Goal: Task Accomplishment & Management: Use online tool/utility

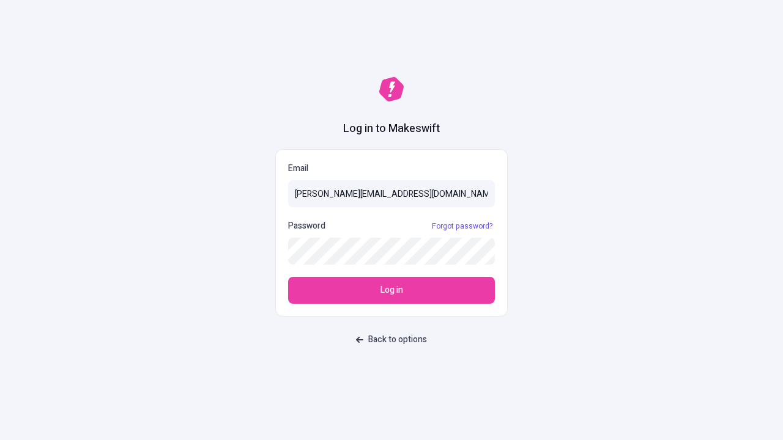
type input "[PERSON_NAME][EMAIL_ADDRESS][DOMAIN_NAME]"
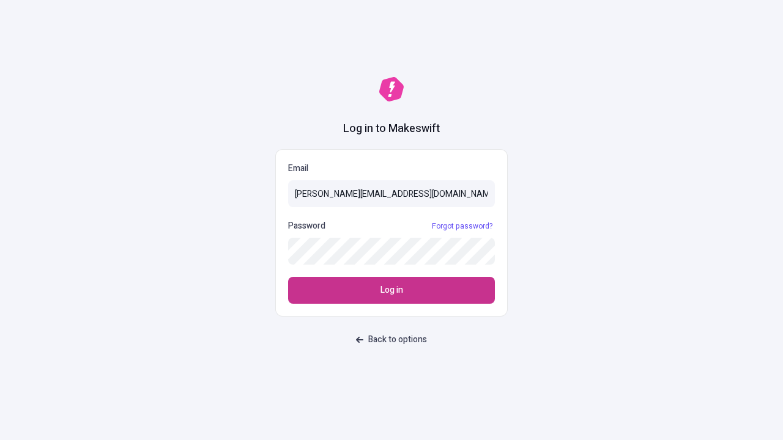
click at [391, 291] on span "Log in" at bounding box center [391, 290] width 23 height 13
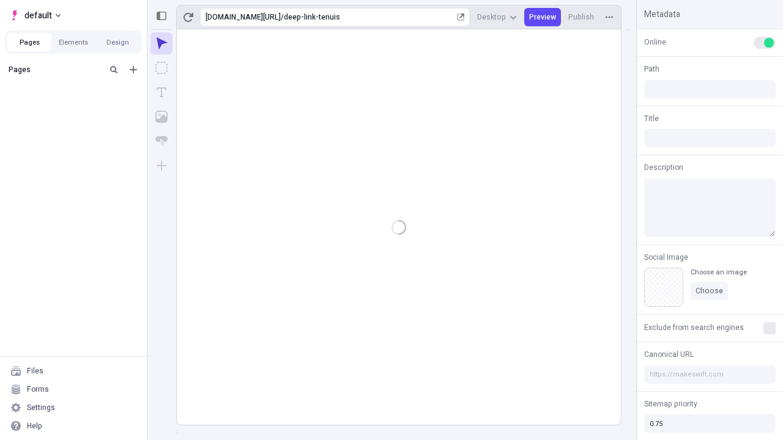
type input "/deep-link-tenuis"
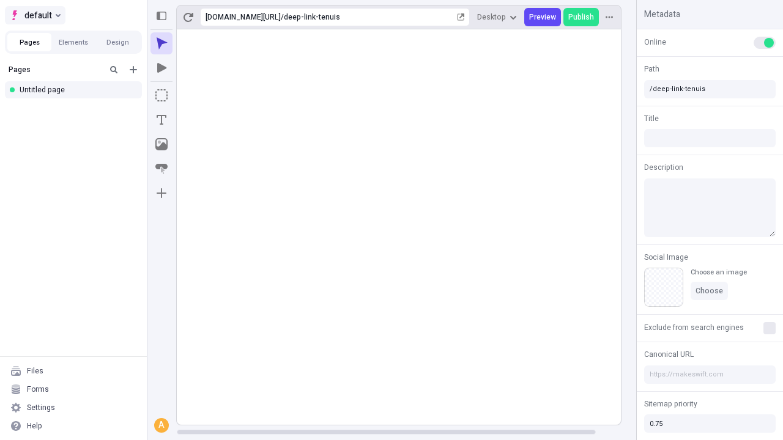
click at [34, 15] on span "default" at bounding box center [38, 15] width 28 height 15
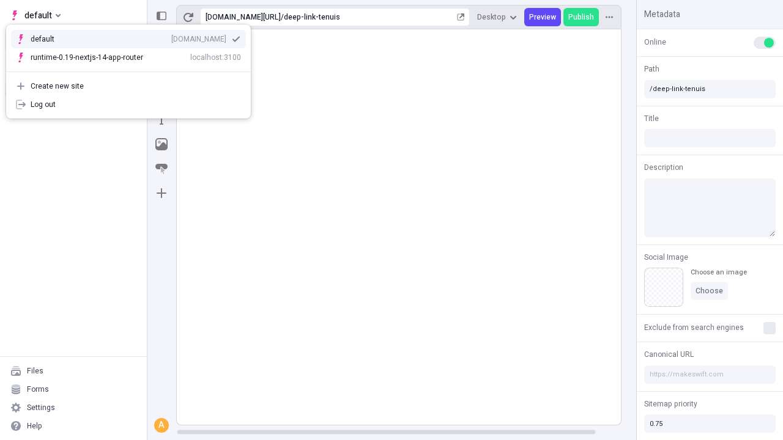
click at [128, 86] on div "Create new site" at bounding box center [136, 86] width 210 height 10
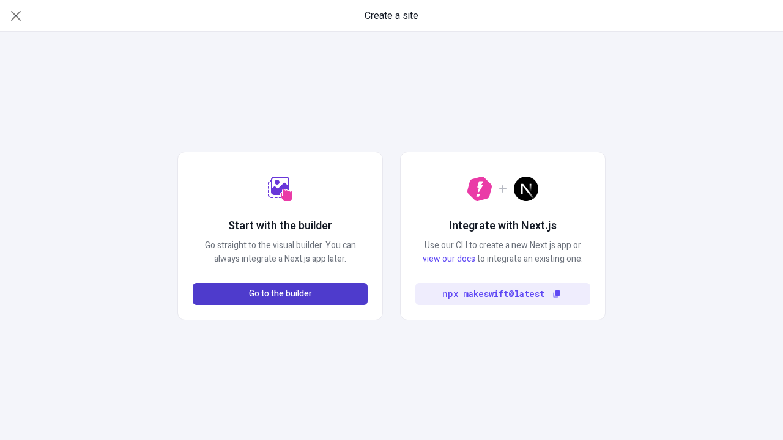
click at [280, 294] on span "Go to the builder" at bounding box center [280, 294] width 63 height 13
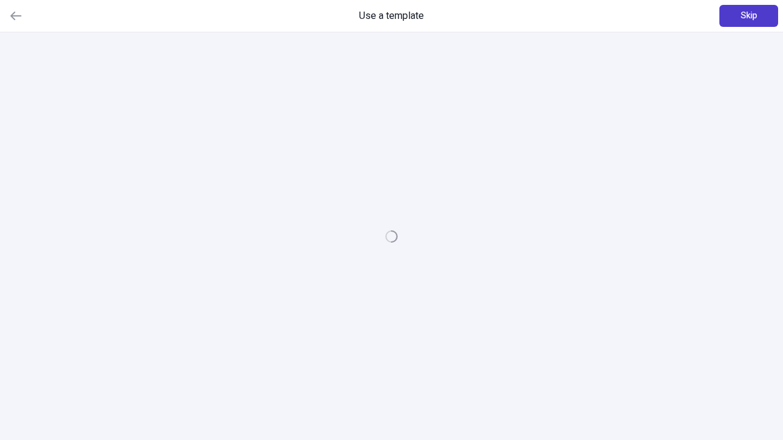
click at [749, 16] on span "Skip" at bounding box center [749, 15] width 17 height 13
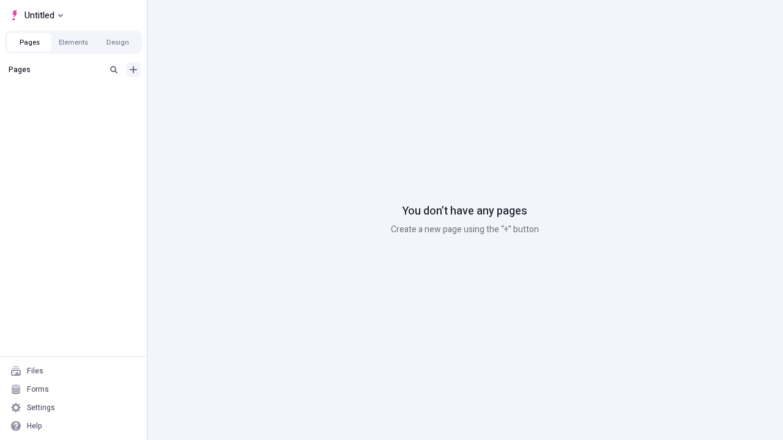
click at [133, 70] on icon "Add new" at bounding box center [133, 69] width 7 height 7
click at [77, 109] on div "Blank page" at bounding box center [76, 109] width 117 height 18
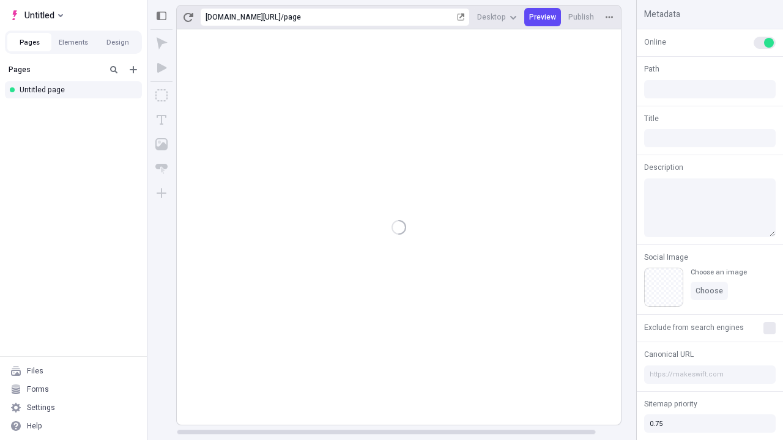
type input "/page"
click at [161, 95] on icon "Box" at bounding box center [161, 95] width 12 height 12
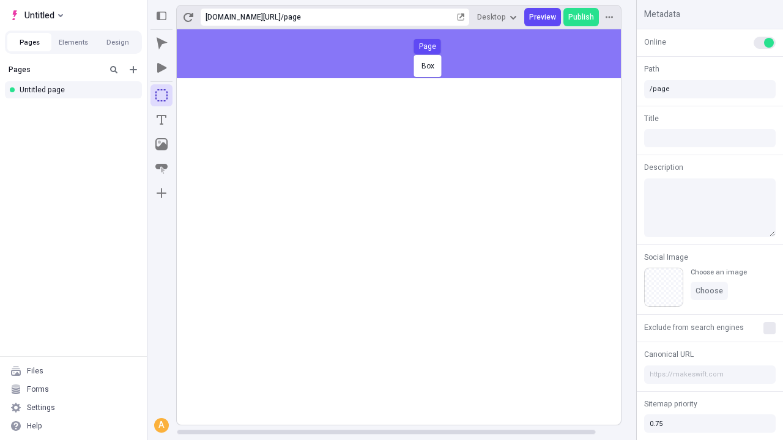
click at [411, 54] on div "Box Page" at bounding box center [391, 220] width 783 height 440
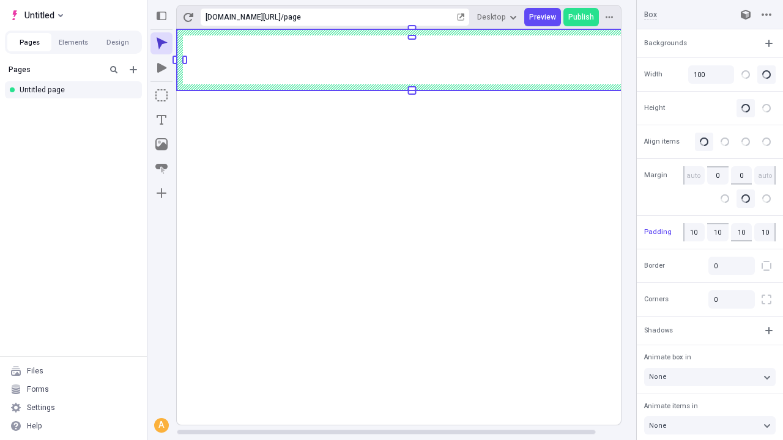
click at [161, 144] on icon "Image" at bounding box center [161, 144] width 12 height 12
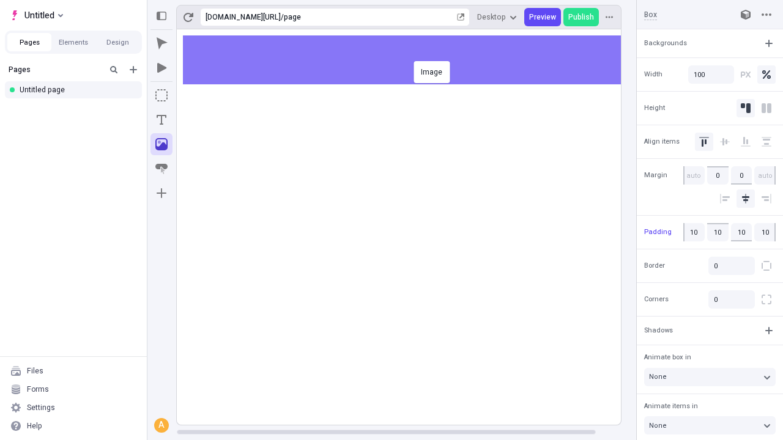
click at [411, 60] on div "Image" at bounding box center [391, 220] width 783 height 440
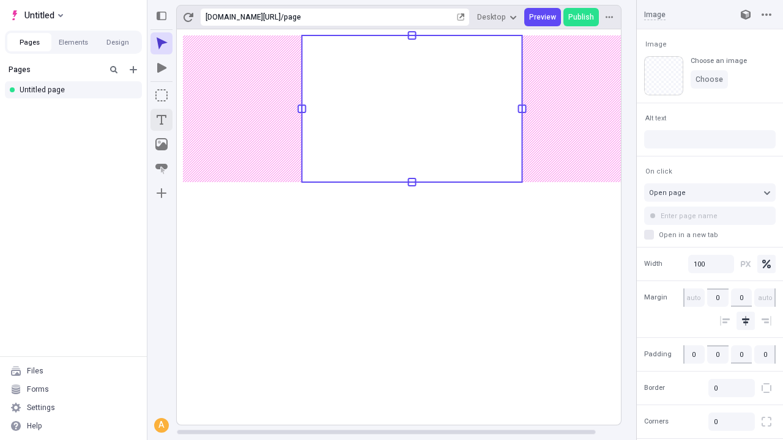
click at [161, 120] on icon "Text" at bounding box center [162, 120] width 10 height 10
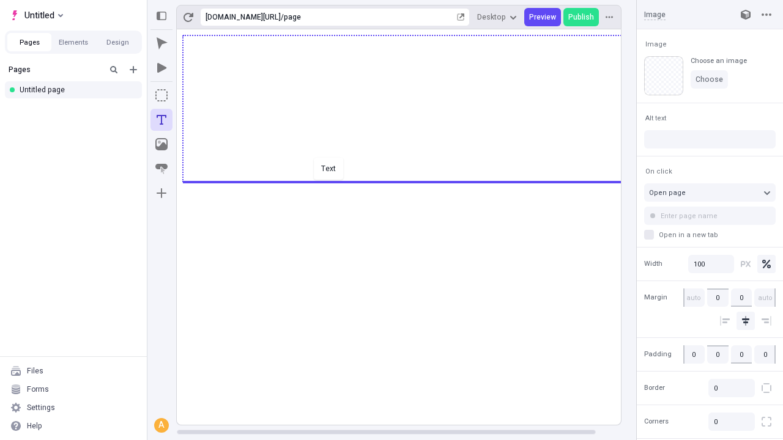
click at [411, 181] on div "Text" at bounding box center [391, 220] width 783 height 440
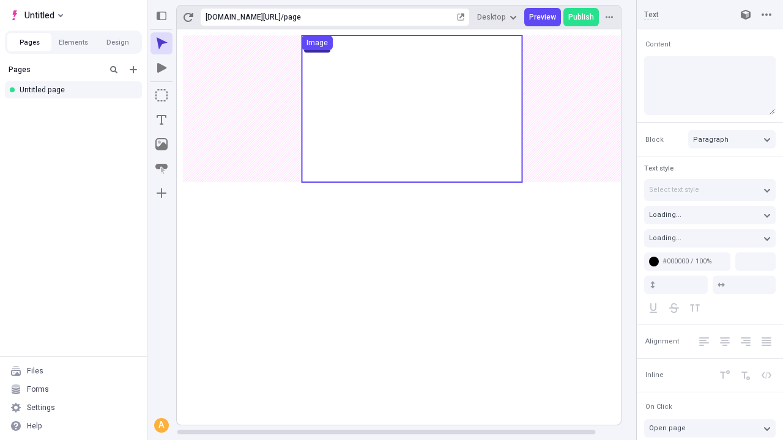
type input "18"
type input "1.5"
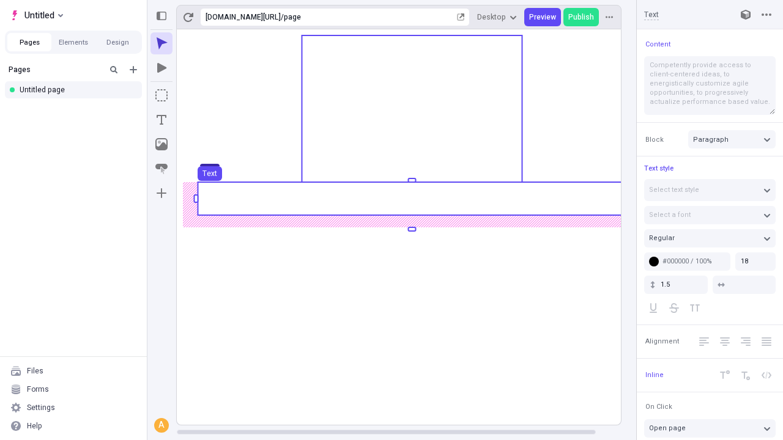
click at [411, 199] on use at bounding box center [412, 198] width 428 height 33
click at [411, 199] on rect at bounding box center [412, 198] width 428 height 33
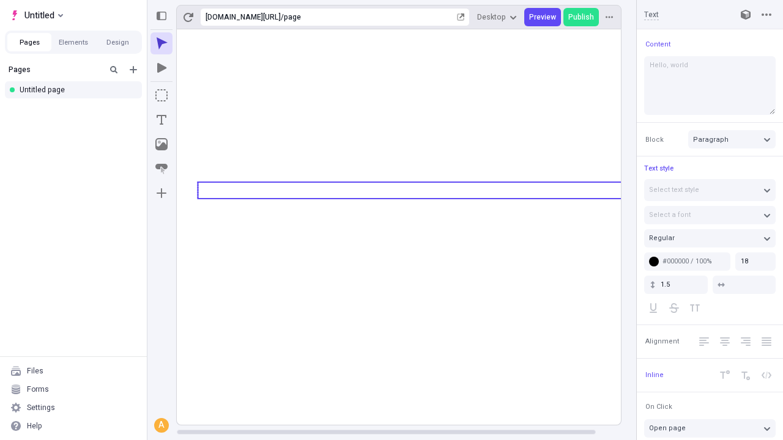
type textarea "Hello, world!"
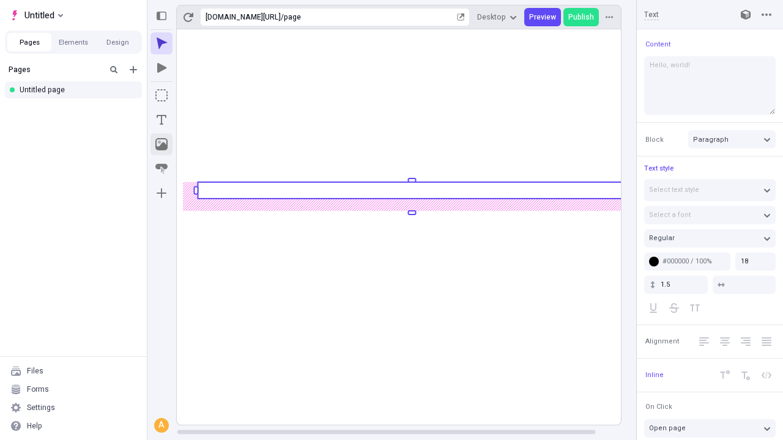
click at [161, 144] on icon "Image" at bounding box center [161, 144] width 12 height 12
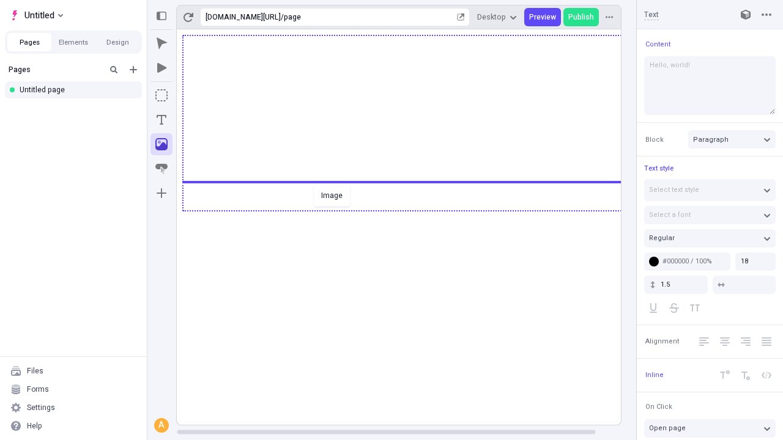
click at [411, 210] on div "Image" at bounding box center [391, 220] width 783 height 440
